Goal: Task Accomplishment & Management: Complete application form

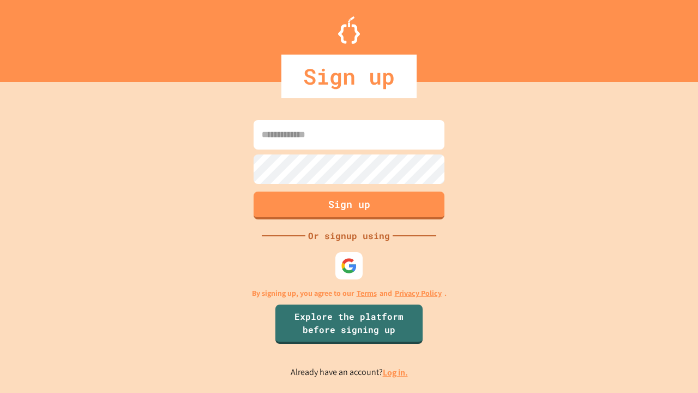
click at [396, 372] on link "Log in." at bounding box center [395, 372] width 25 height 11
